Goal: Information Seeking & Learning: Learn about a topic

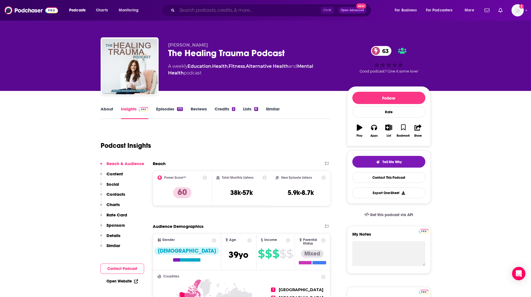
click at [193, 13] on input "Search podcasts, credits, & more..." at bounding box center [249, 10] width 144 height 9
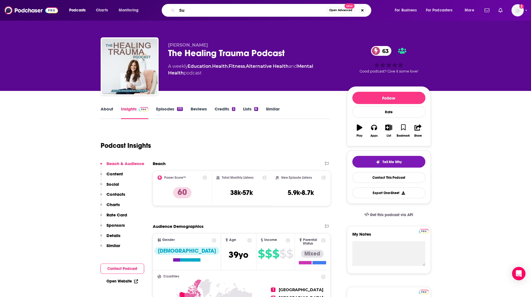
type input "S"
type input "sex trafficking podcasts"
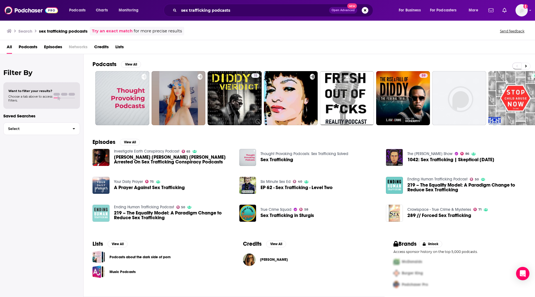
click at [99, 211] on img "219 – The Equality Model: A Paradigm Change to Reduce Sex Trafficking" at bounding box center [100, 212] width 17 height 17
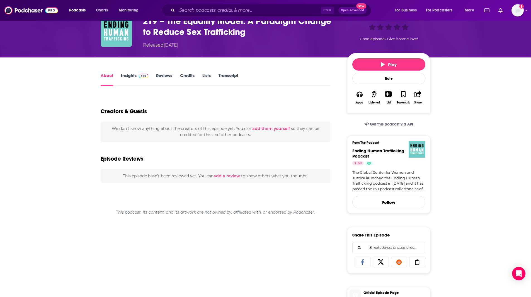
scroll to position [32, 0]
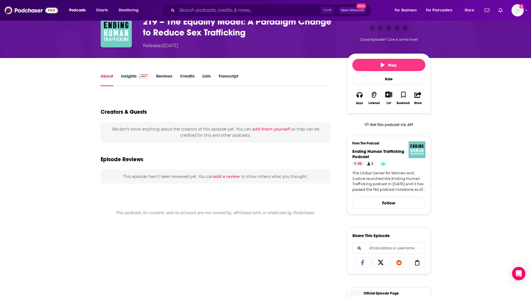
drag, startPoint x: 128, startPoint y: 75, endPoint x: 153, endPoint y: 78, distance: 25.2
click at [128, 75] on link "Insights" at bounding box center [135, 79] width 28 height 13
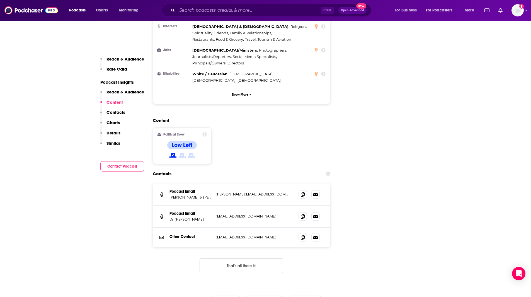
scroll to position [579, 0]
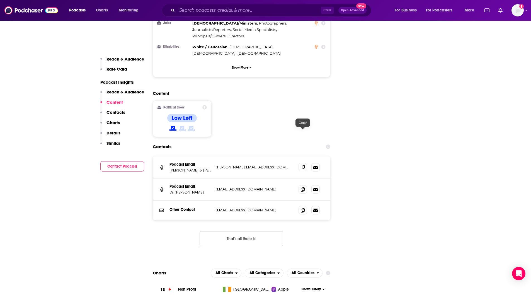
click at [301, 165] on icon at bounding box center [302, 167] width 4 height 4
click at [304, 185] on span at bounding box center [302, 189] width 8 height 8
click at [301, 207] on icon at bounding box center [302, 209] width 4 height 4
